Goal: Task Accomplishment & Management: Manage account settings

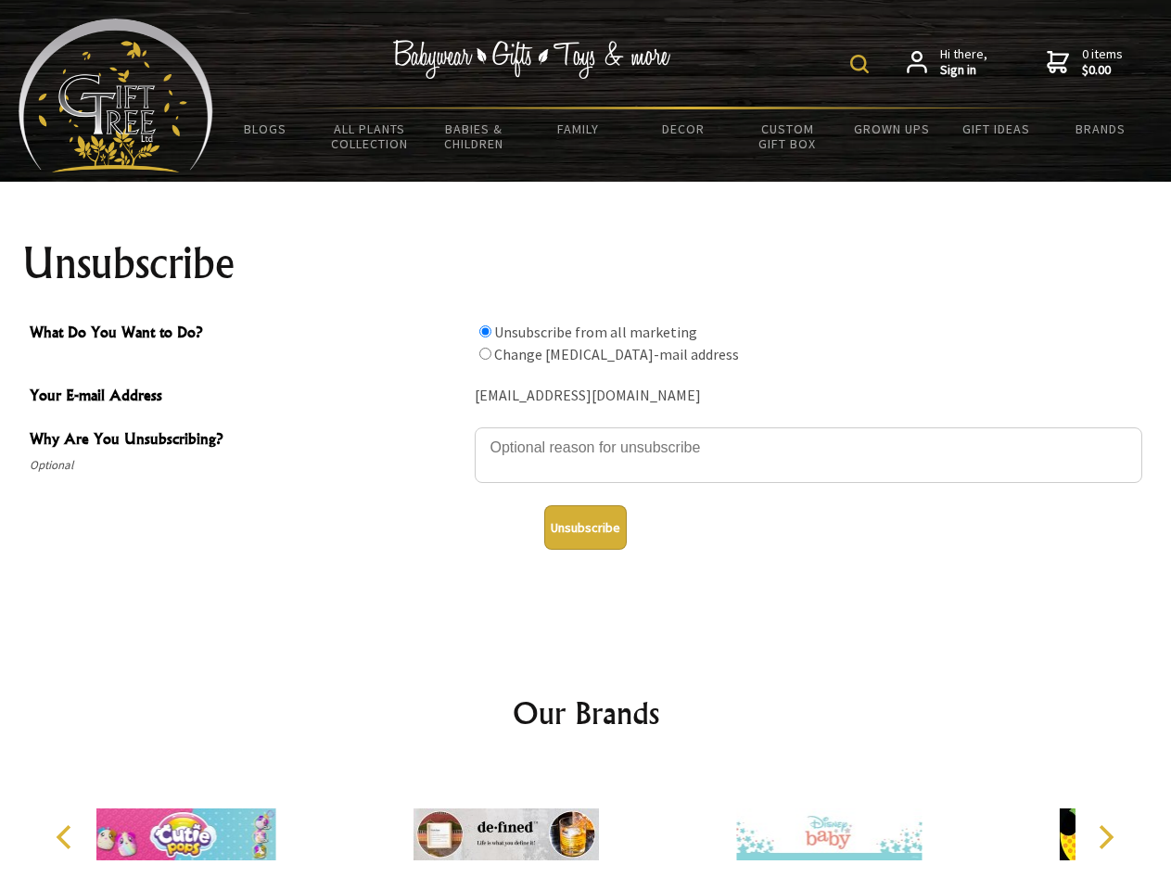
click at [863, 64] on img at bounding box center [859, 64] width 19 height 19
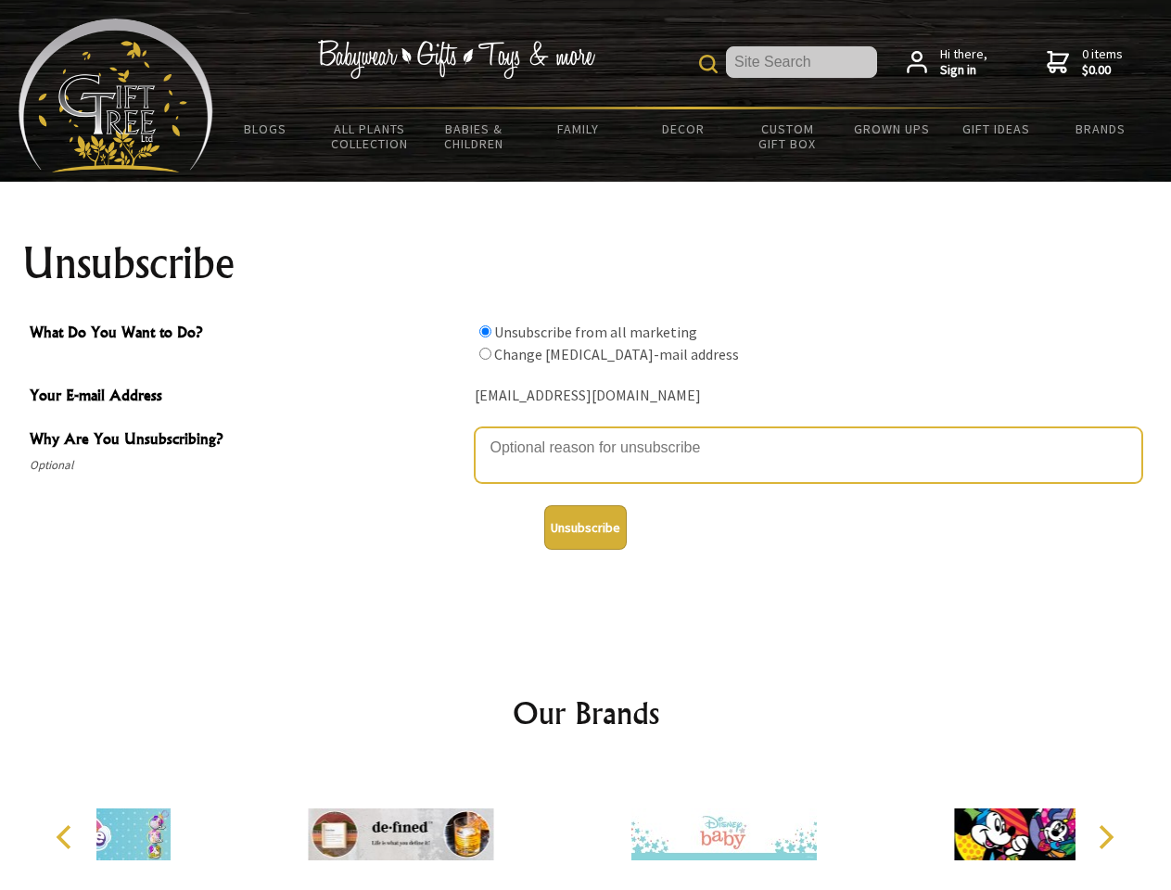
click at [586, 434] on textarea "Why Are You Unsubscribing?" at bounding box center [809, 456] width 668 height 56
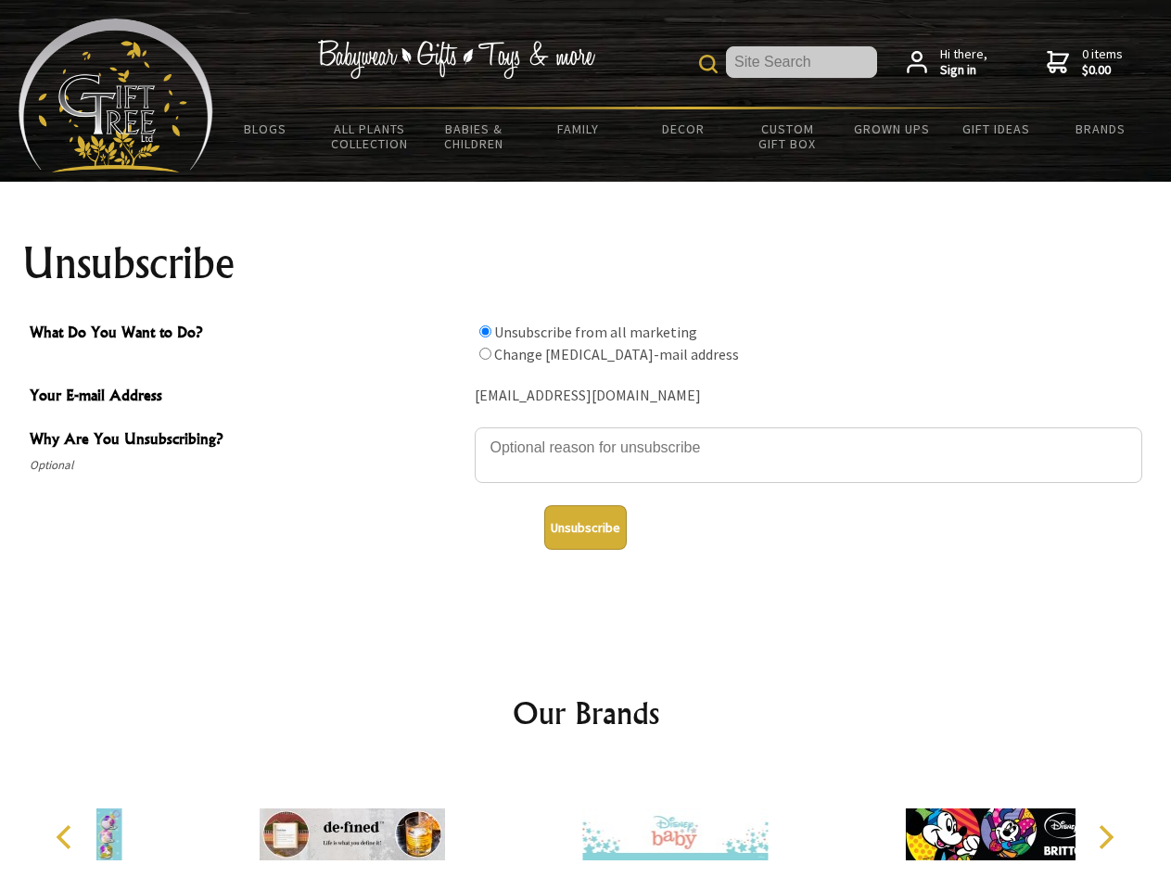
click at [485, 331] on input "What Do You Want to Do?" at bounding box center [485, 332] width 12 height 12
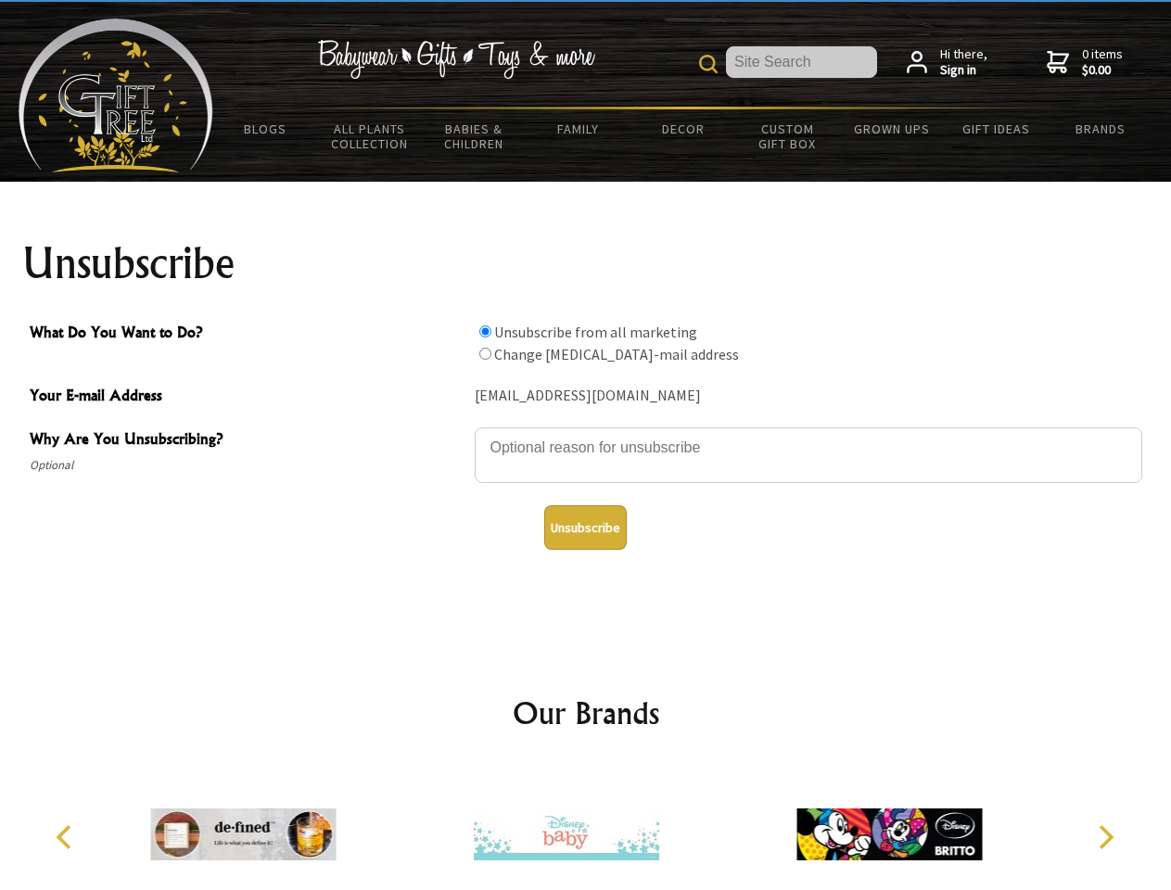
click at [485, 353] on input "What Do You Want to Do?" at bounding box center [485, 354] width 12 height 12
radio input "true"
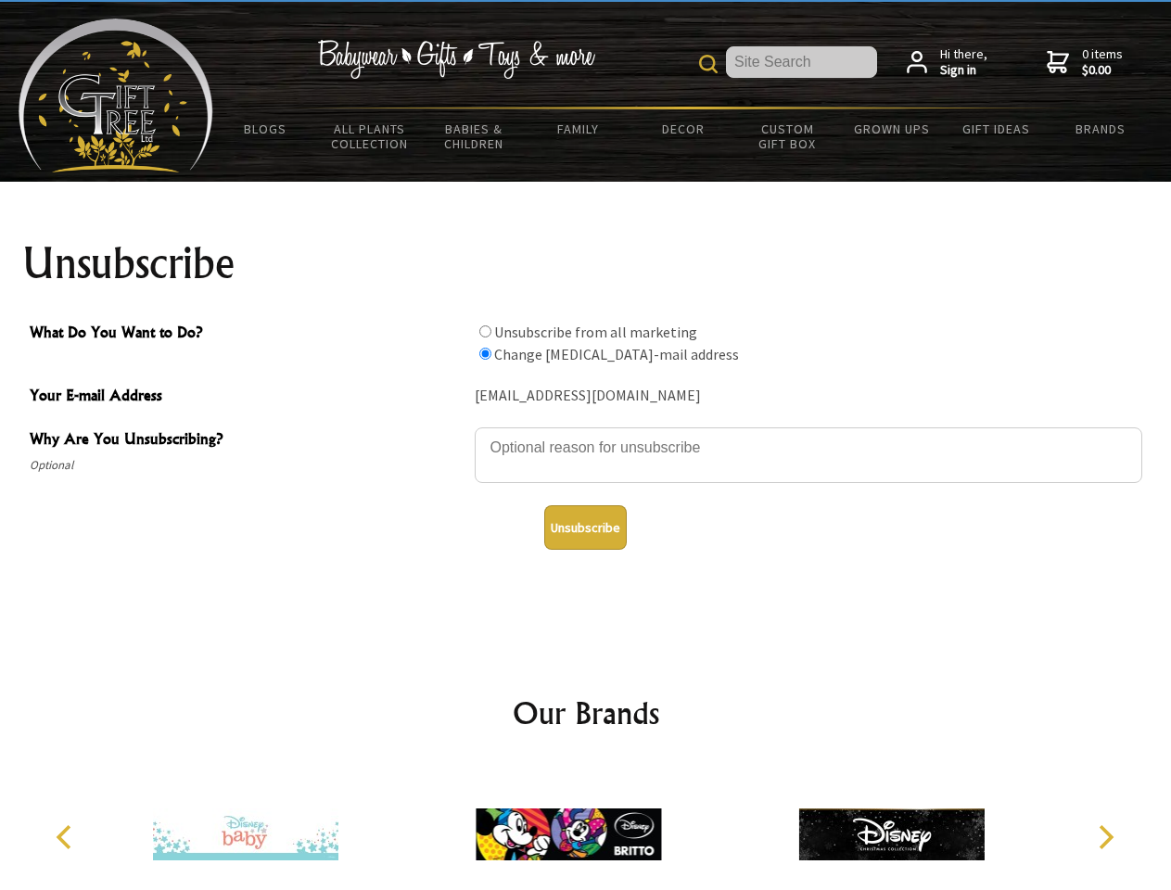
click at [585, 528] on button "Unsubscribe" at bounding box center [585, 527] width 83 height 45
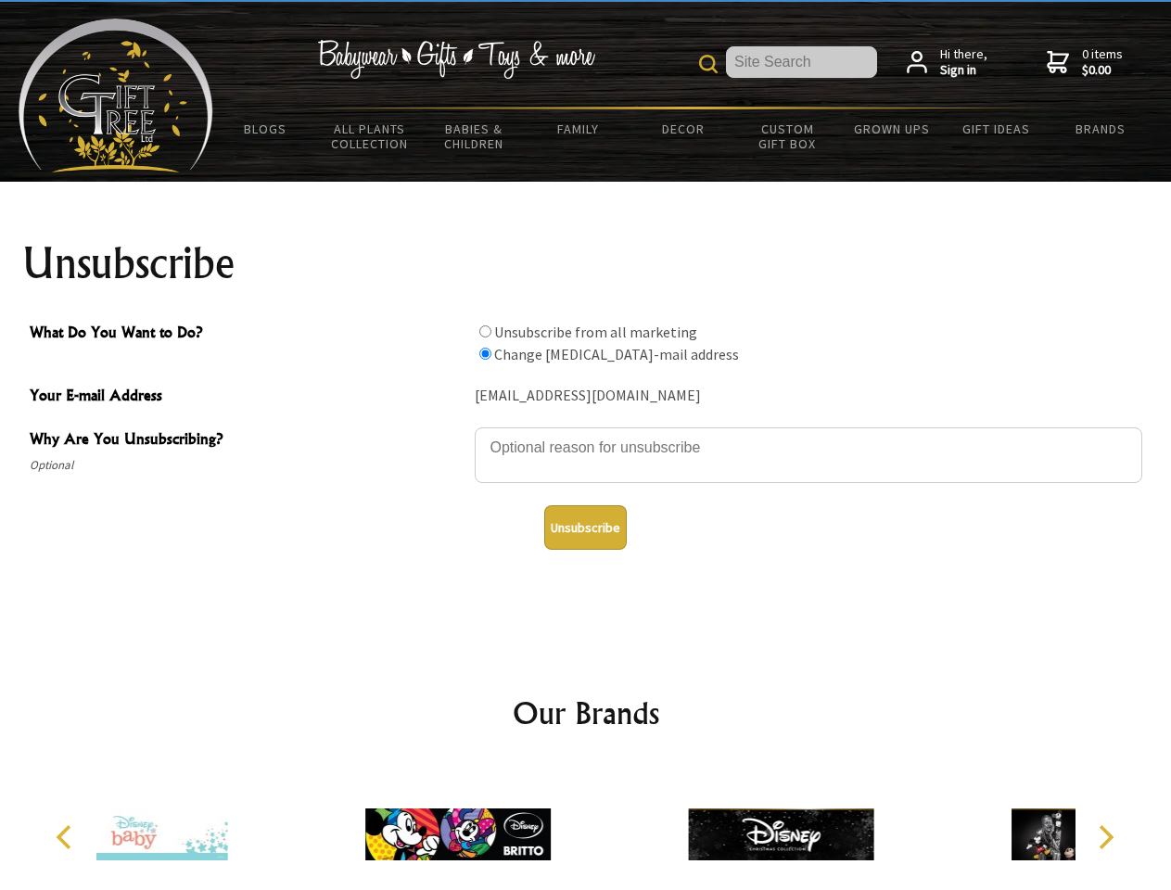
click at [620, 827] on div at bounding box center [781, 837] width 323 height 145
click at [67, 837] on icon "Previous" at bounding box center [66, 837] width 24 height 24
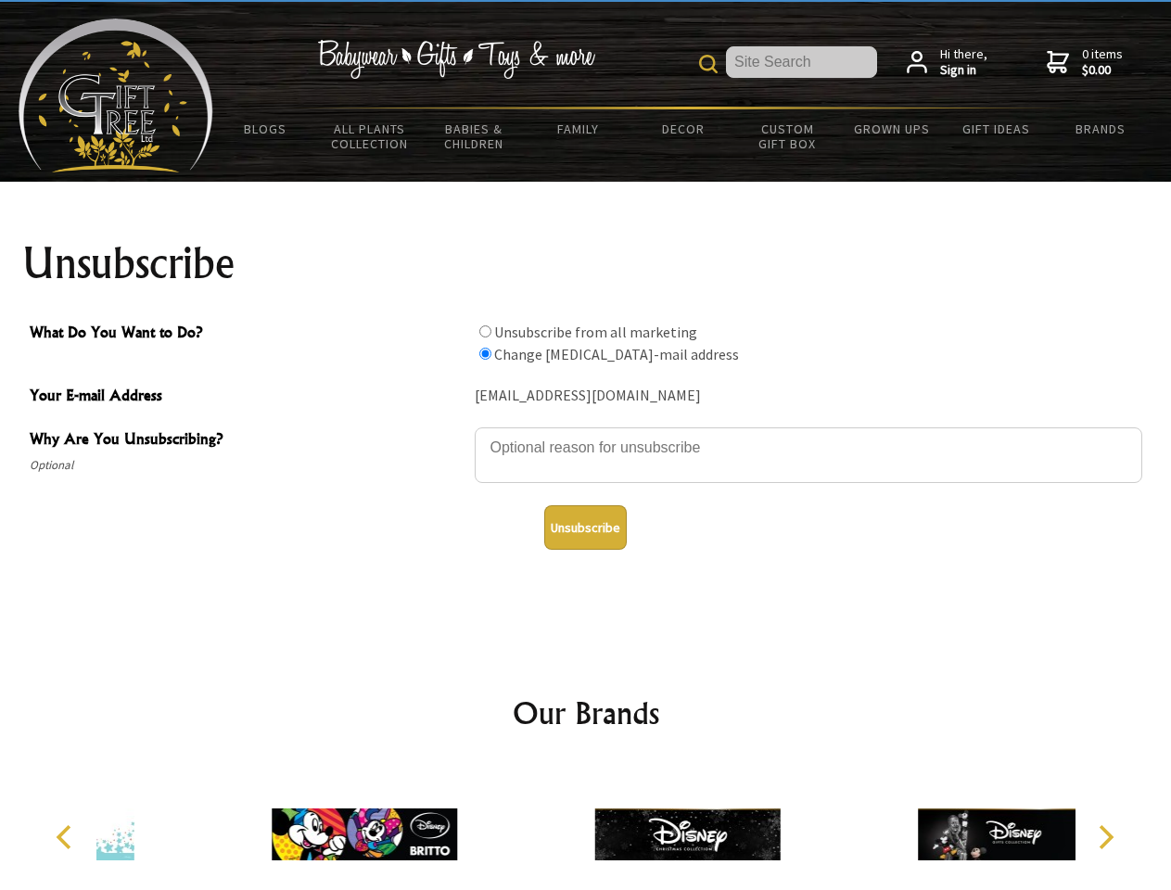
click at [1105, 837] on icon "Next" at bounding box center [1105, 837] width 24 height 24
